Goal: Task Accomplishment & Management: Use online tool/utility

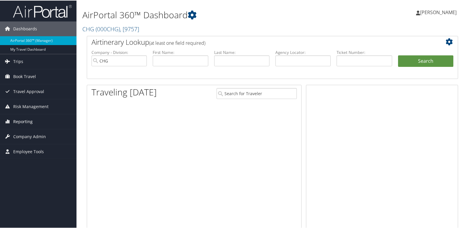
click at [25, 121] on span "Reporting" at bounding box center [22, 121] width 19 height 15
click at [24, 156] on span "Company Admin" at bounding box center [29, 162] width 33 height 15
click at [24, 155] on li "Reporting Unused Tickets Savings Tracker Virtual Pay Lookup" at bounding box center [38, 135] width 77 height 42
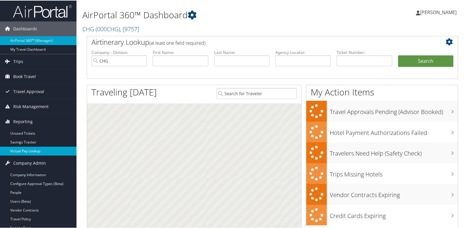
click at [29, 153] on link "Virtual Pay Lookup" at bounding box center [38, 150] width 77 height 9
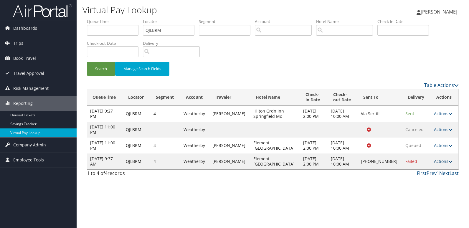
click at [437, 162] on link "Actions" at bounding box center [443, 161] width 19 height 6
click at [418, 170] on link "Resend" at bounding box center [423, 170] width 50 height 10
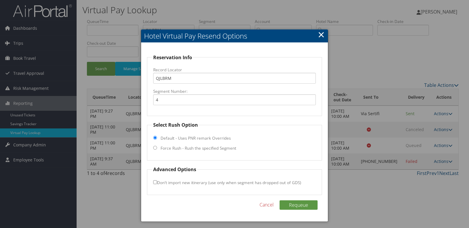
click at [163, 148] on label "Force Rush - Rush the specified Segment" at bounding box center [198, 148] width 76 height 6
click at [157, 148] on input "Force Rush - Rush the specified Segment" at bounding box center [155, 148] width 4 height 4
radio input "true"
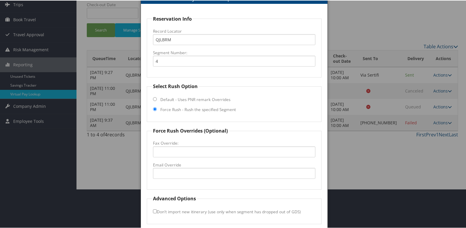
scroll to position [62, 0]
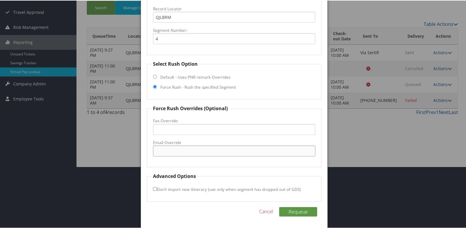
click at [176, 150] on input "Email Override" at bounding box center [234, 150] width 163 height 11
drag, startPoint x: 215, startPoint y: 152, endPoint x: 115, endPoint y: 151, distance: 99.8
click at [115, 151] on body "Menu Dashboards ► AirPortal 360™ (Manager) My Travel Dashboard Trips ► Airtiner…" at bounding box center [234, 52] width 469 height 228
type input "bjones@midashospitality.com"
click at [290, 211] on button "Requeue" at bounding box center [298, 210] width 38 height 9
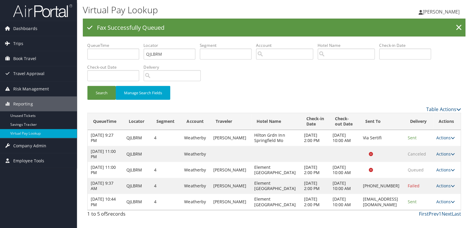
scroll to position [0, 0]
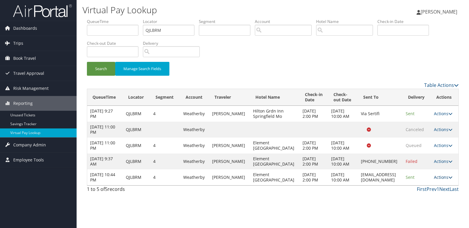
click at [439, 178] on link "Actions" at bounding box center [443, 177] width 19 height 6
click at [428, 196] on link "Logs" at bounding box center [433, 196] width 37 height 10
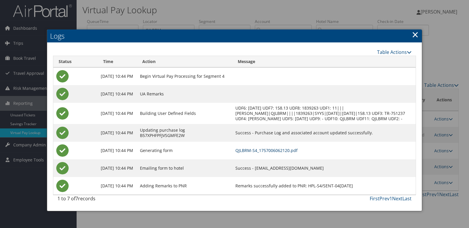
click at [280, 153] on link "QJLBRM-S4_1757006062120.pdf" at bounding box center [266, 151] width 62 height 6
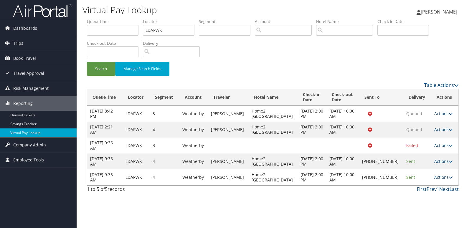
click at [441, 176] on link "Actions" at bounding box center [443, 177] width 19 height 6
click at [312, 201] on div "Virtual Pay Lookup Luke Perry Luke Perry My Settings Travel Agency Contacts Vie…" at bounding box center [273, 114] width 392 height 228
click at [440, 177] on link "Actions" at bounding box center [443, 177] width 19 height 6
click at [422, 190] on link "Resend" at bounding box center [423, 186] width 50 height 10
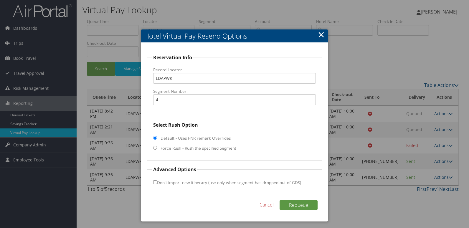
click at [210, 148] on label "Force Rush - Rush the specified Segment" at bounding box center [198, 148] width 76 height 6
click at [157, 148] on input "Force Rush - Rush the specified Segment" at bounding box center [155, 148] width 4 height 4
radio input "true"
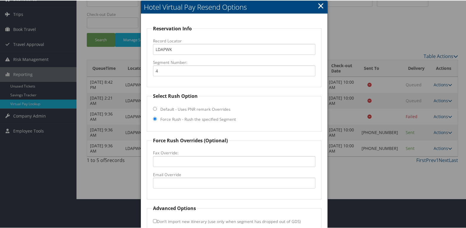
scroll to position [62, 0]
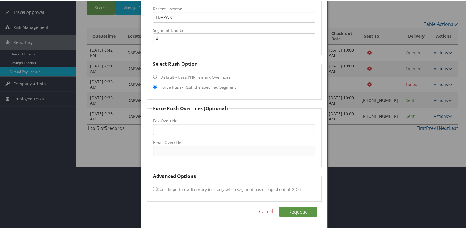
click at [181, 149] on input "Email Override" at bounding box center [234, 150] width 163 height 11
drag, startPoint x: 214, startPoint y: 149, endPoint x: 106, endPoint y: 160, distance: 108.6
click at [106, 160] on body "Menu Dashboards ► AirPortal 360™ (Manager) My Travel Dashboard Trips ► Airtiner…" at bounding box center [234, 52] width 469 height 228
type input "2mwfd@gospringwood.com"
click at [296, 208] on button "Requeue" at bounding box center [298, 210] width 38 height 9
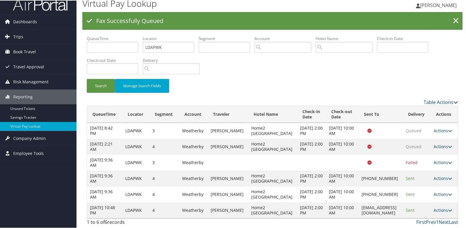
scroll to position [0, 0]
click at [440, 208] on link "Actions" at bounding box center [443, 210] width 19 height 6
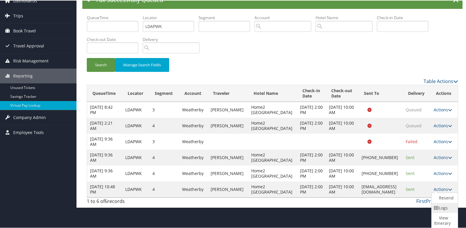
click at [440, 208] on link "Logs" at bounding box center [444, 207] width 25 height 10
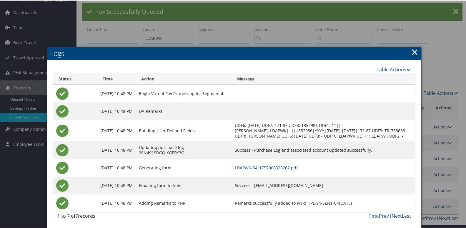
scroll to position [39, 0]
click at [280, 164] on link "LDAPWK-S4_1757006328262.pdf" at bounding box center [266, 167] width 63 height 6
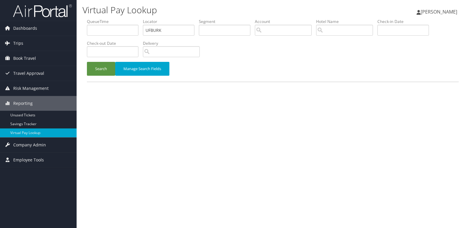
click at [101, 66] on button "Search" at bounding box center [101, 69] width 28 height 14
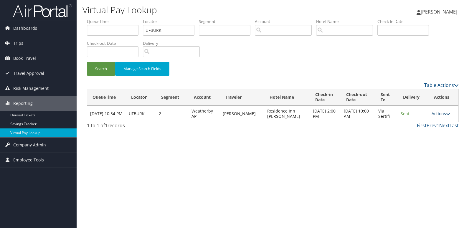
click at [433, 113] on link "Actions" at bounding box center [440, 114] width 19 height 6
click at [426, 130] on link "Logs" at bounding box center [429, 132] width 37 height 10
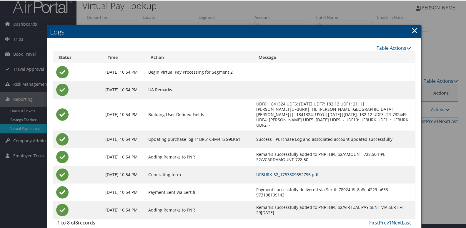
scroll to position [6, 0]
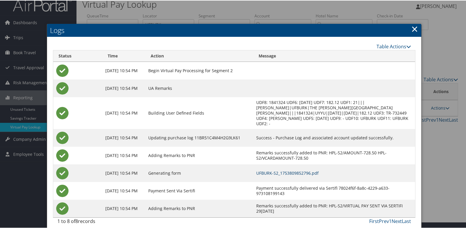
click at [307, 170] on link "UFBURK-S2_1753809852796.pdf" at bounding box center [288, 173] width 62 height 6
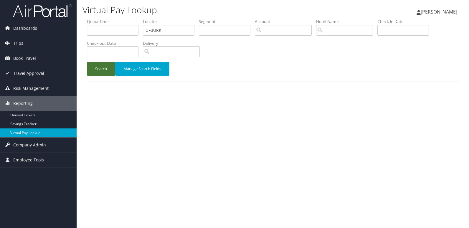
click at [90, 64] on button "Search" at bounding box center [101, 69] width 28 height 14
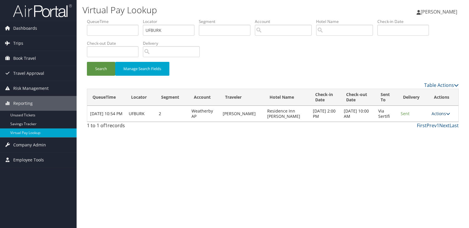
click at [439, 114] on link "Actions" at bounding box center [440, 114] width 19 height 6
click at [425, 132] on link "Logs" at bounding box center [429, 132] width 37 height 10
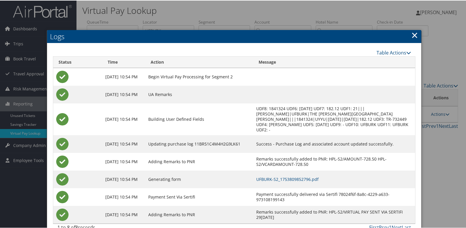
click at [412, 35] on link "×" at bounding box center [415, 35] width 7 height 12
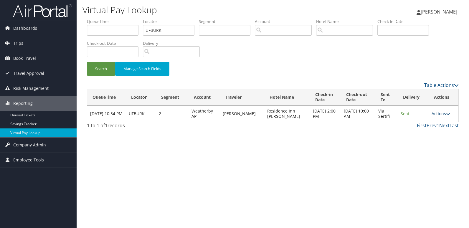
click at [443, 114] on link "Actions" at bounding box center [440, 114] width 19 height 6
click at [426, 132] on link "Logs" at bounding box center [429, 132] width 37 height 10
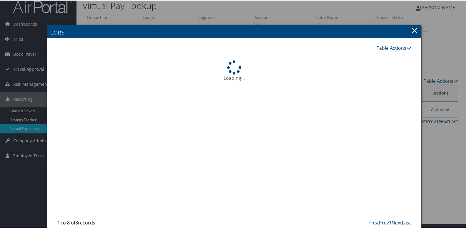
scroll to position [6, 0]
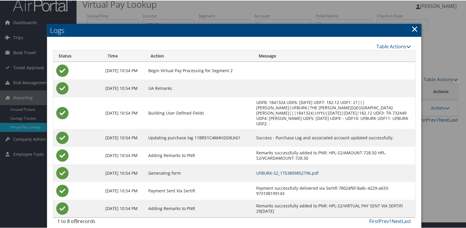
click at [299, 170] on link "UFBURK-S2_1753809852796.pdf" at bounding box center [288, 173] width 62 height 6
